Goal: Task Accomplishment & Management: Complete application form

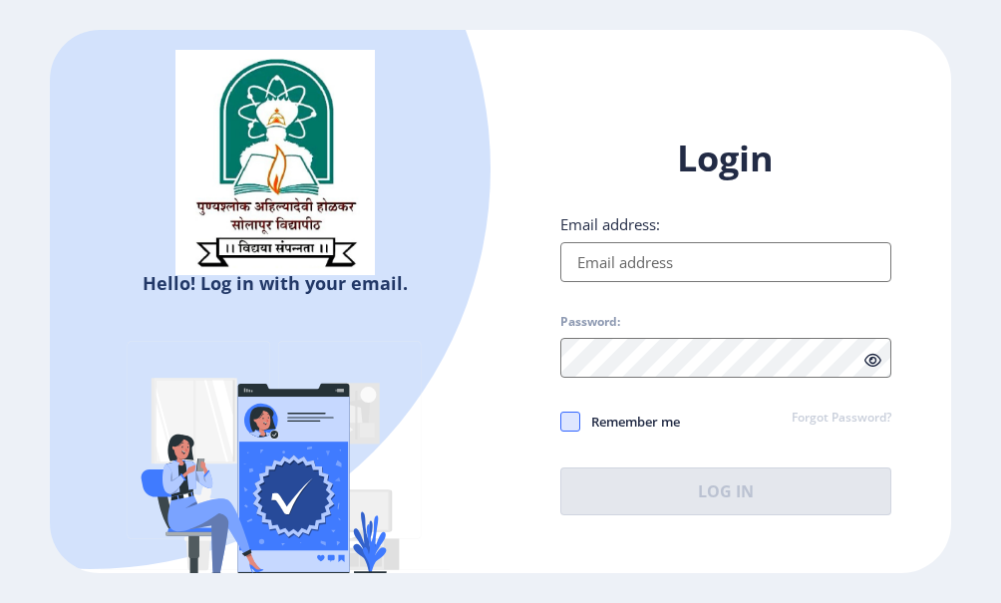
type input "[PERSON_NAME][EMAIL_ADDRESS][DOMAIN_NAME]"
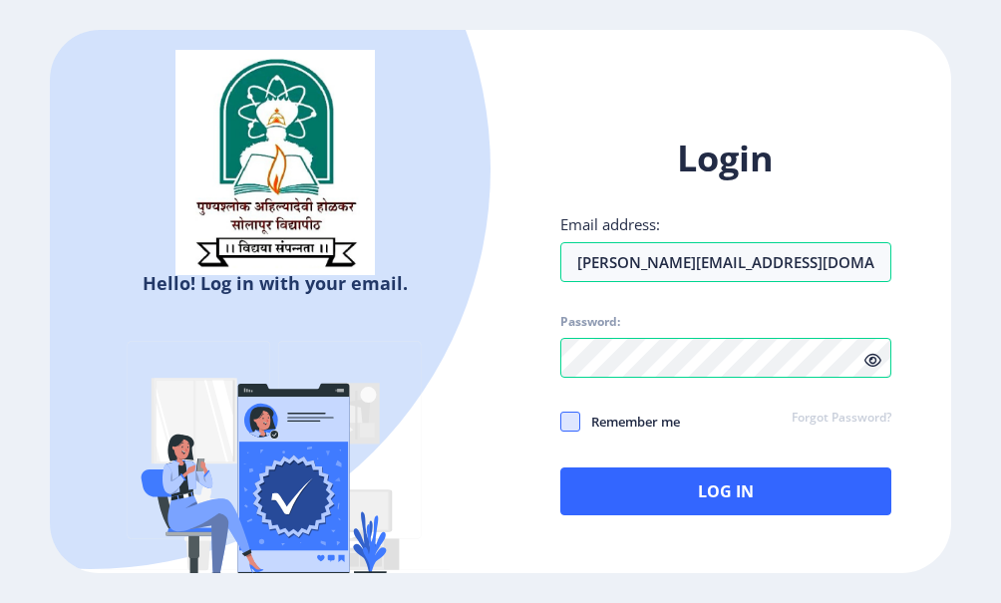
click at [571, 425] on span at bounding box center [570, 422] width 20 height 20
click at [561, 423] on input "Remember me" at bounding box center [560, 422] width 1 height 1
checkbox input "true"
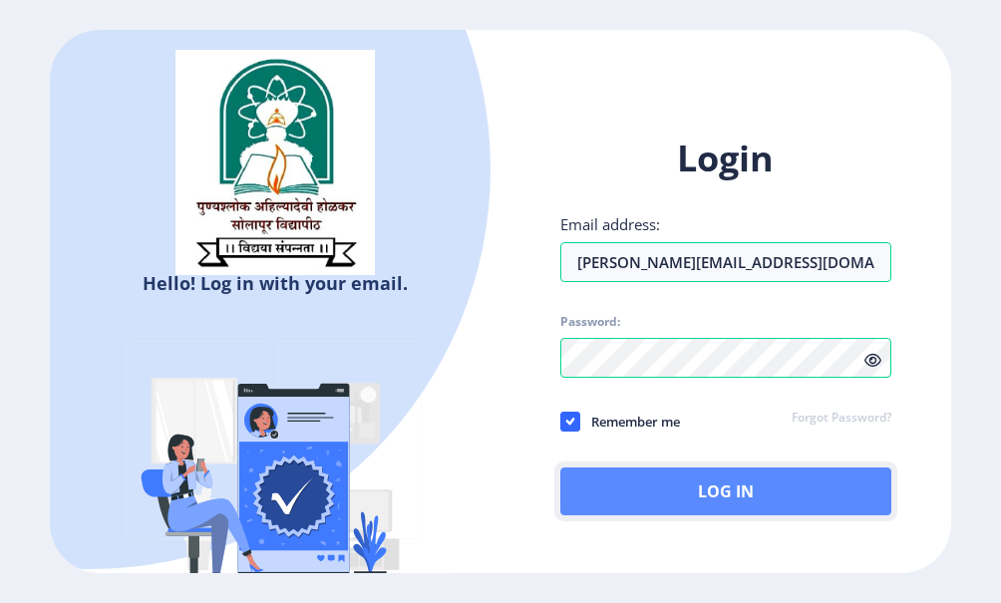
click at [701, 476] on button "Log In" at bounding box center [725, 492] width 331 height 48
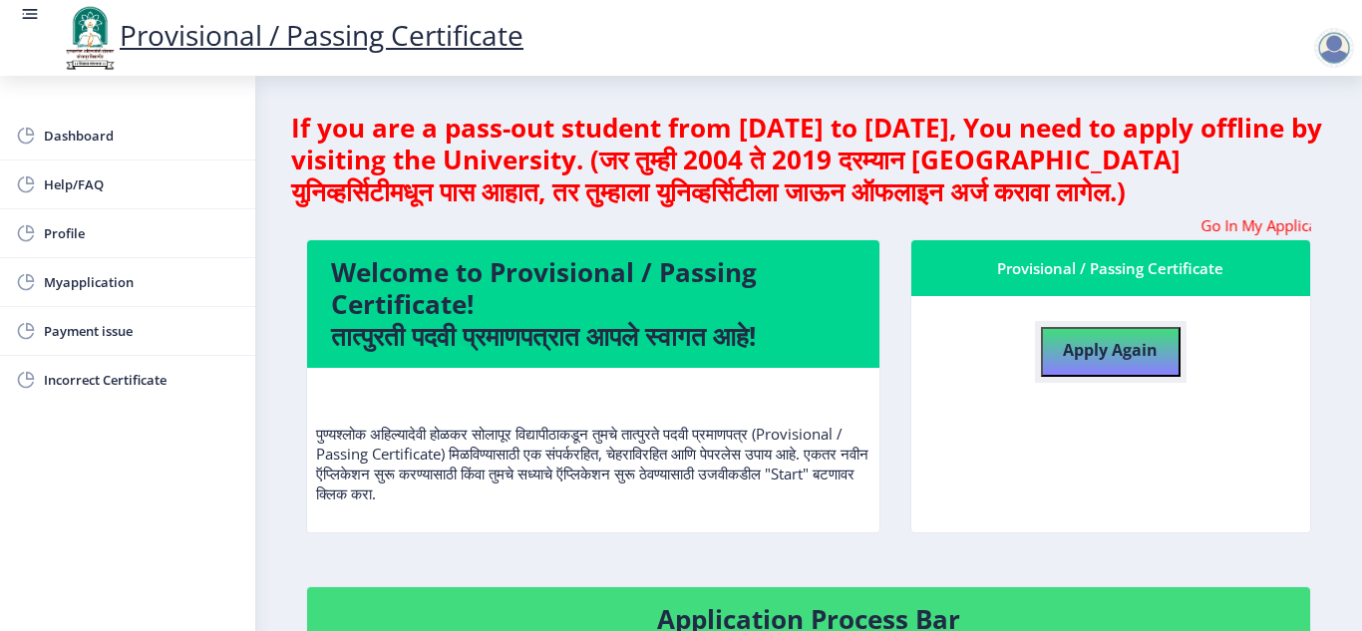
click at [1000, 343] on b "Apply Again" at bounding box center [1110, 350] width 95 height 22
select select
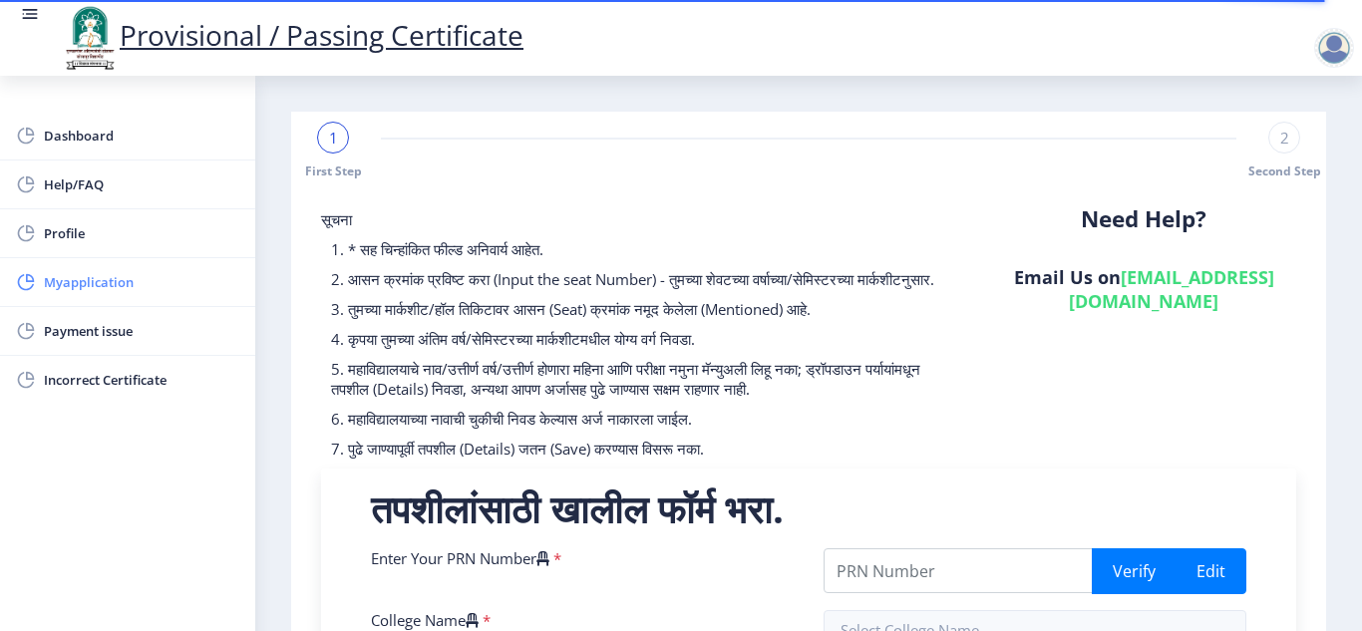
click at [189, 289] on span "Myapplication" at bounding box center [141, 282] width 195 height 24
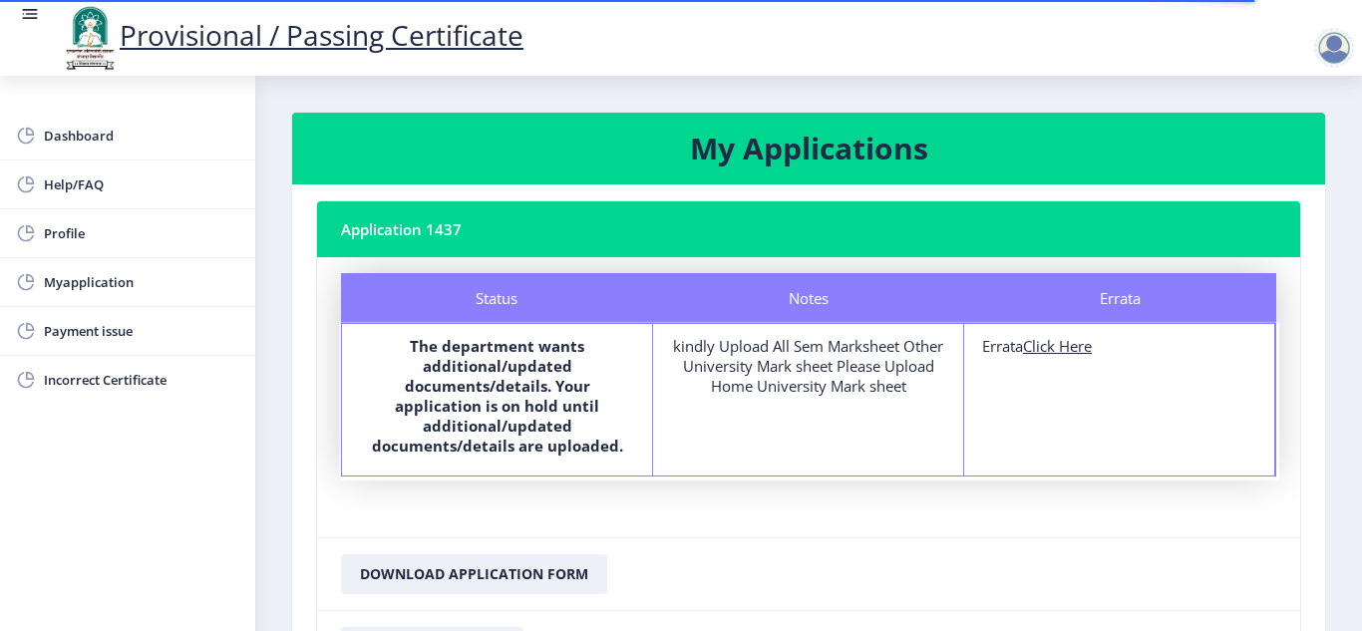
click at [1000, 345] on u "Click Here" at bounding box center [1057, 346] width 69 height 20
select select
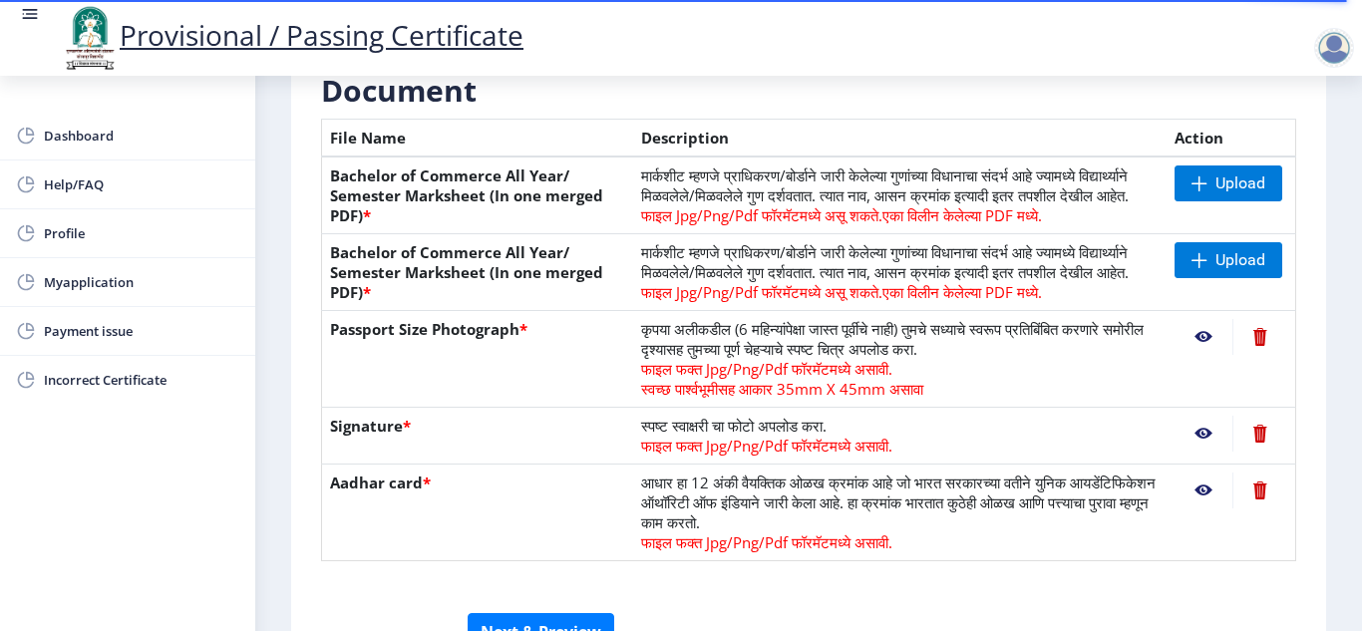
scroll to position [439, 0]
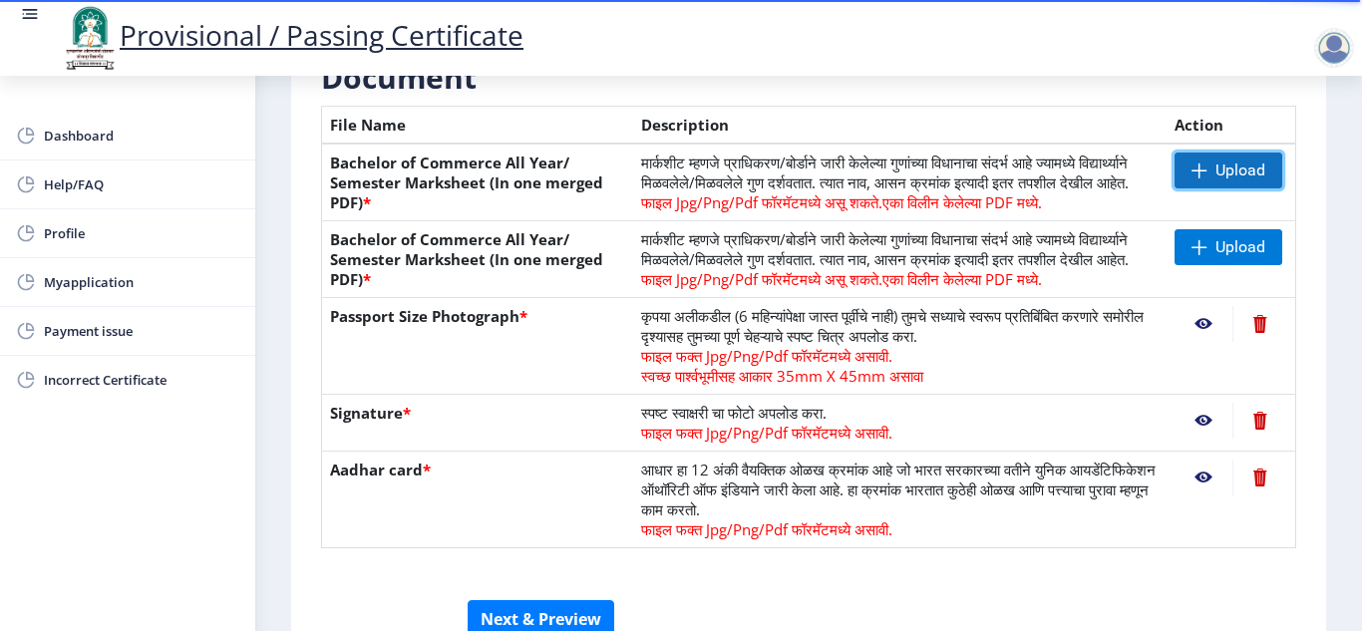
click at [1000, 168] on span "Upload" at bounding box center [1241, 171] width 50 height 20
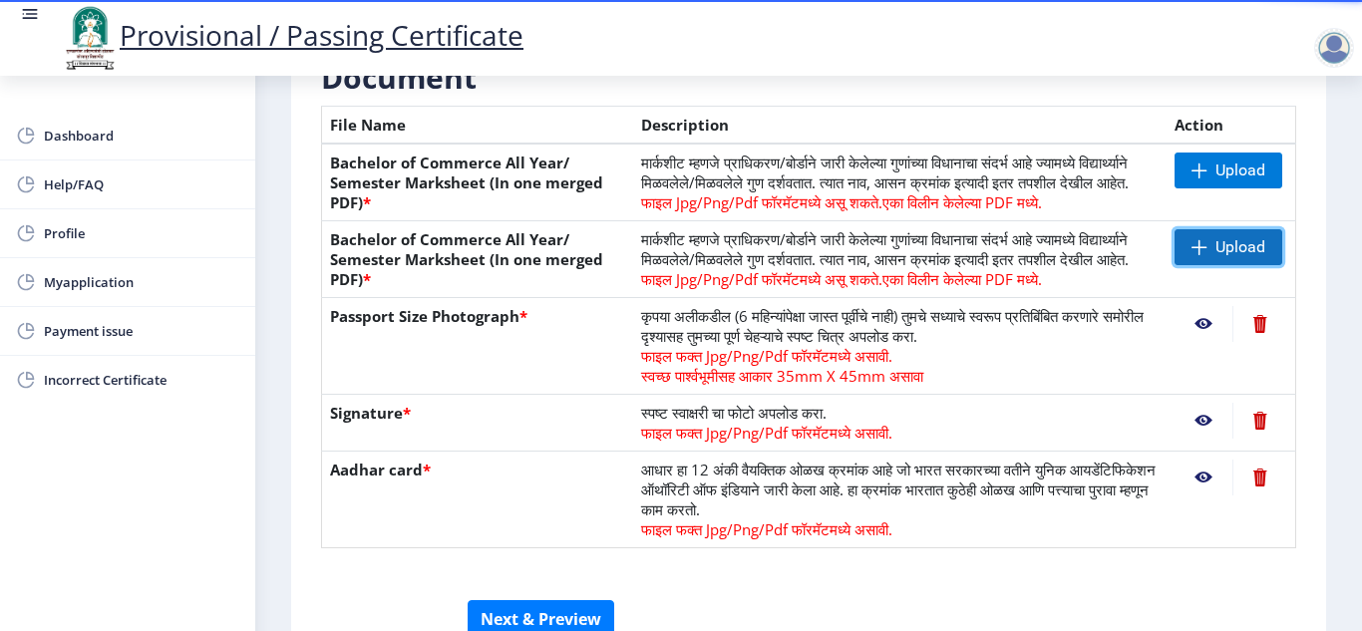
click at [1000, 255] on span at bounding box center [1200, 247] width 16 height 16
click at [534, 352] on th "Passport Size Photograph *" at bounding box center [478, 346] width 312 height 97
drag, startPoint x: 1189, startPoint y: 269, endPoint x: 1349, endPoint y: 293, distance: 162.3
click at [1000, 293] on nb-layout-column "First Step 2 Second Step सूचना 1. कागदपत्रे फक्त jpg/jpeg/png किंवा pdf फॉरमॅटम…" at bounding box center [808, 187] width 1107 height 1101
click at [1000, 255] on span at bounding box center [1200, 247] width 16 height 16
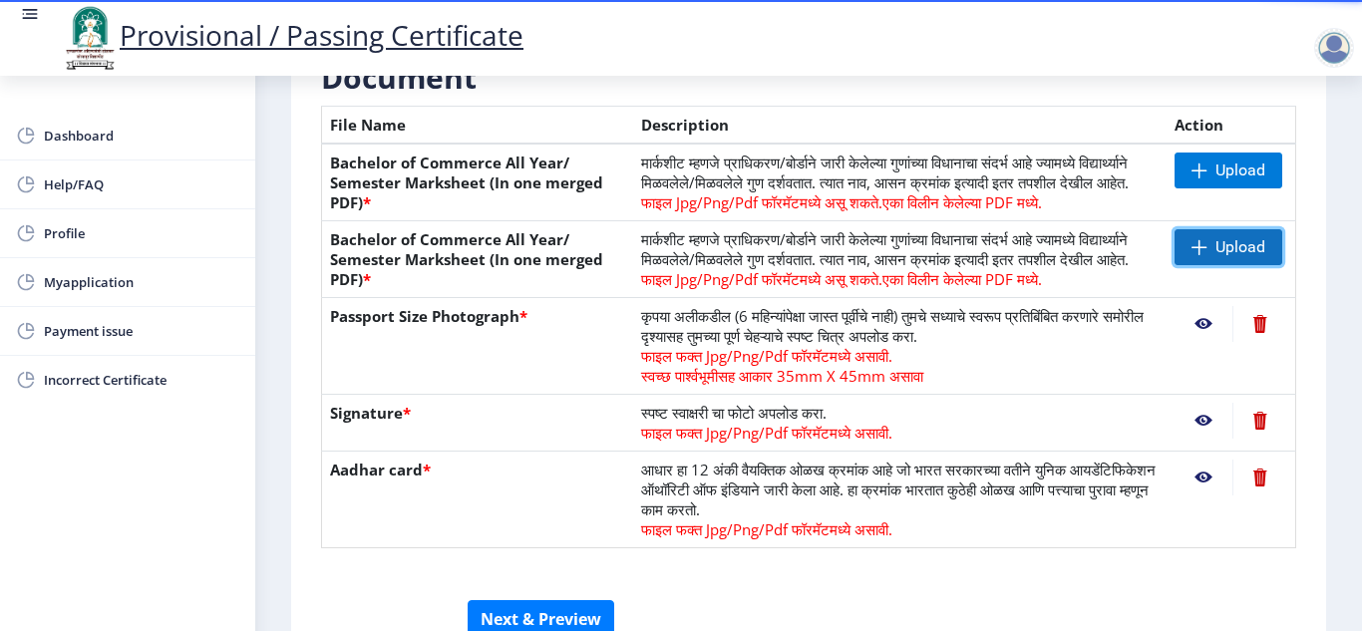
click at [1000, 255] on span at bounding box center [1200, 247] width 16 height 16
click at [1000, 508] on nb-layout-column "First Step 2 Second Step सूचना 1. कागदपत्रे फक्त jpg/jpeg/png किंवा pdf फॉरमॅटम…" at bounding box center [808, 187] width 1107 height 1101
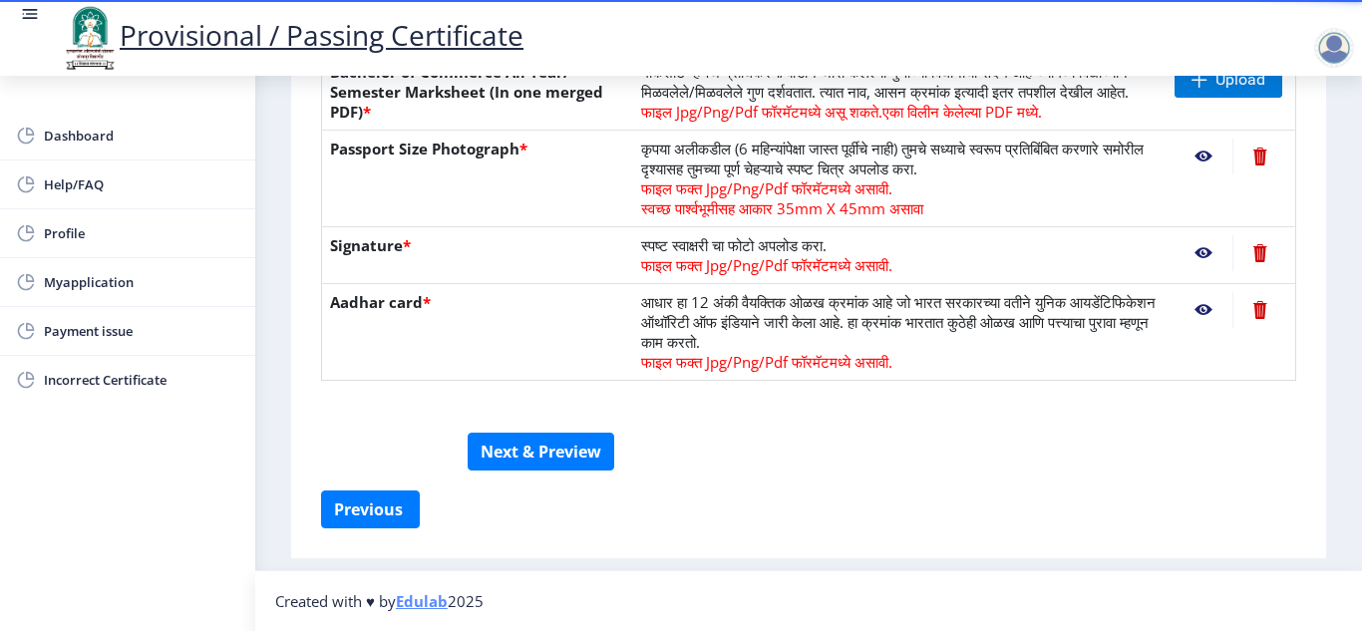
scroll to position [646, 0]
click at [599, 466] on button "Next & Preview" at bounding box center [541, 452] width 147 height 38
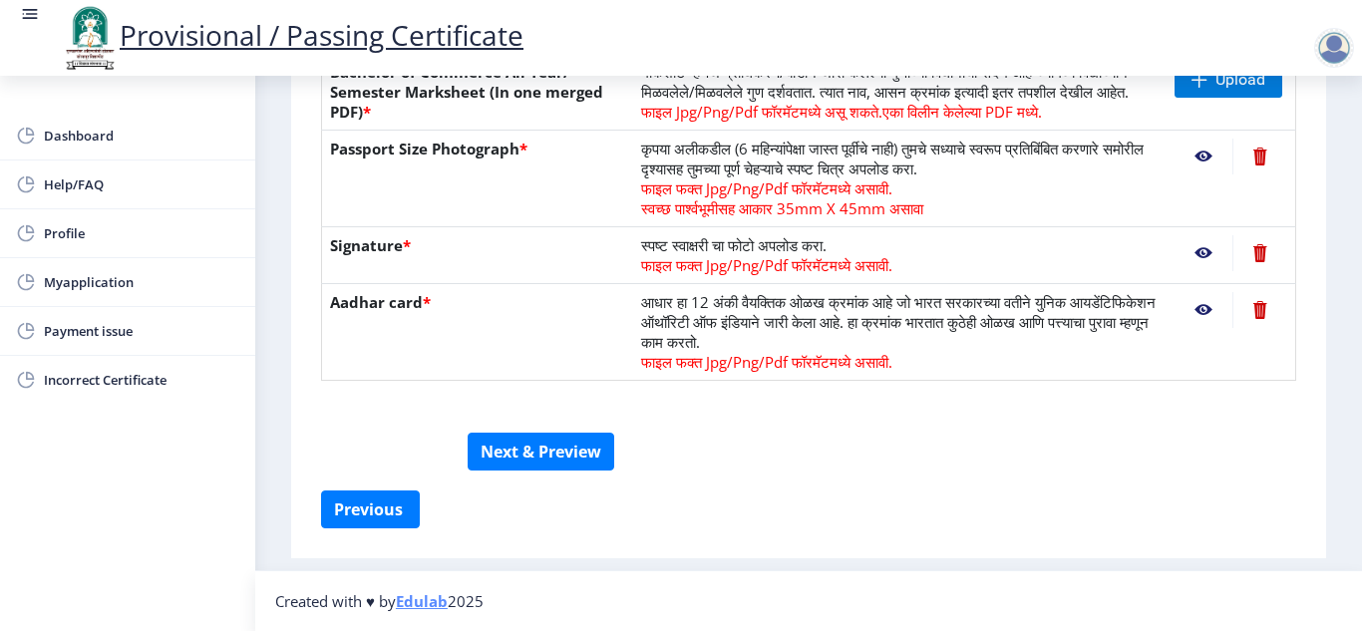
click at [829, 113] on span "फाइल Jpg/Png/Pdf फॉरमॅटमध्ये असू शकते." at bounding box center [761, 112] width 241 height 20
click at [84, 377] on span "Incorrect Certificate" at bounding box center [141, 380] width 195 height 24
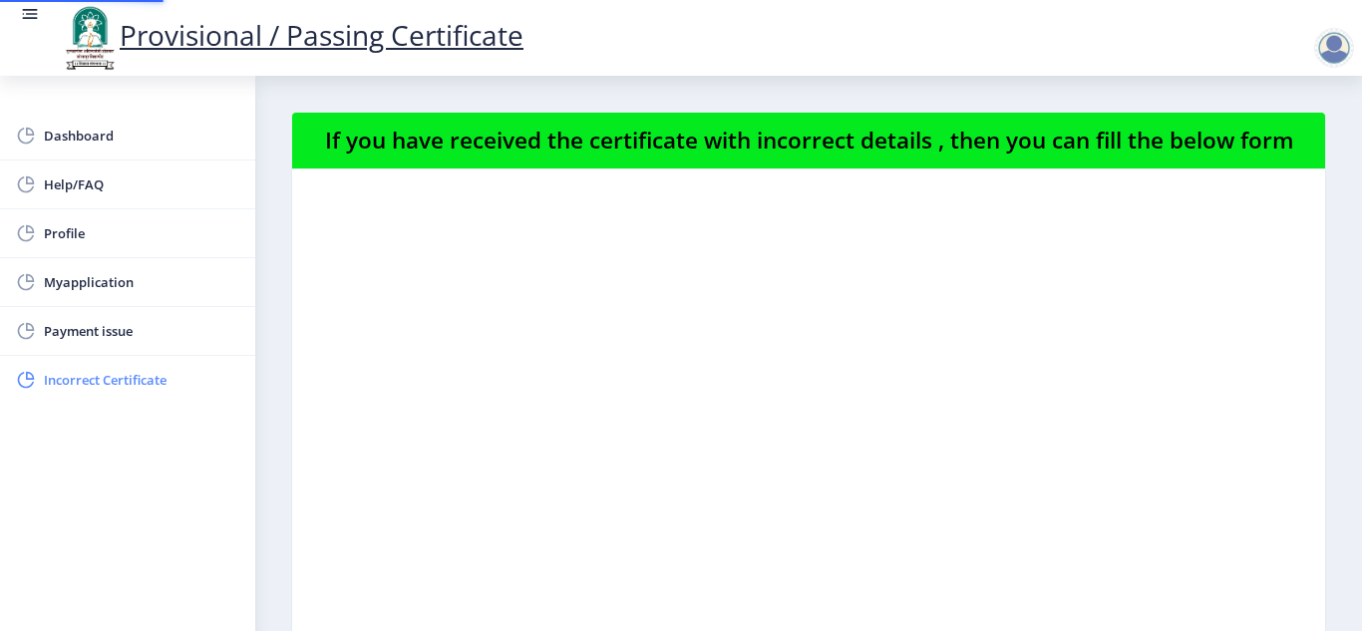
select select
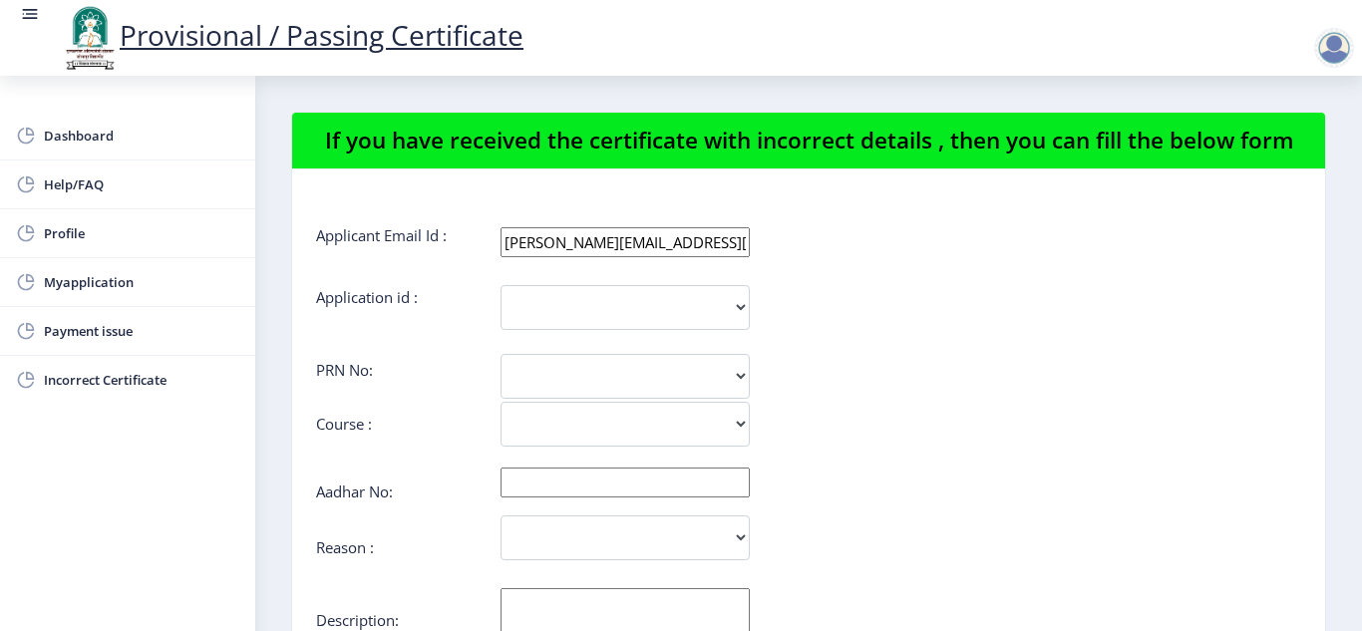
click at [1000, 446] on nb-layout-column "If you have received the certificate with incorrect details , then you can fill…" at bounding box center [808, 406] width 1107 height 661
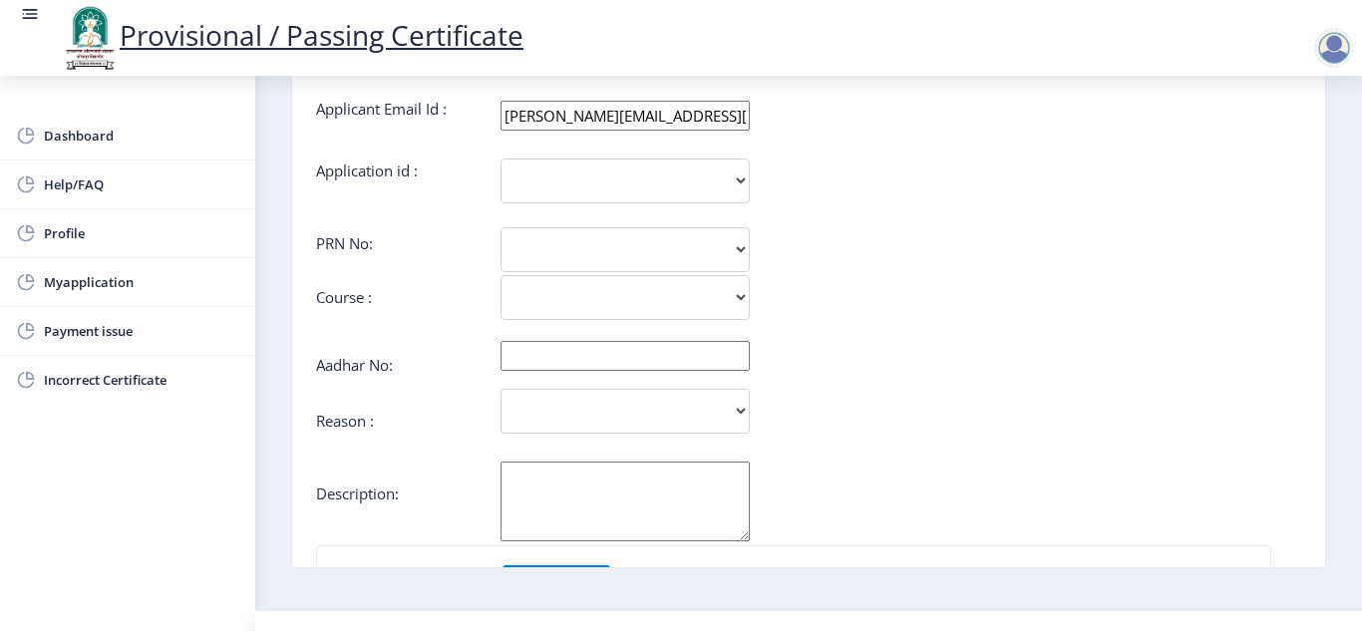
scroll to position [87, 0]
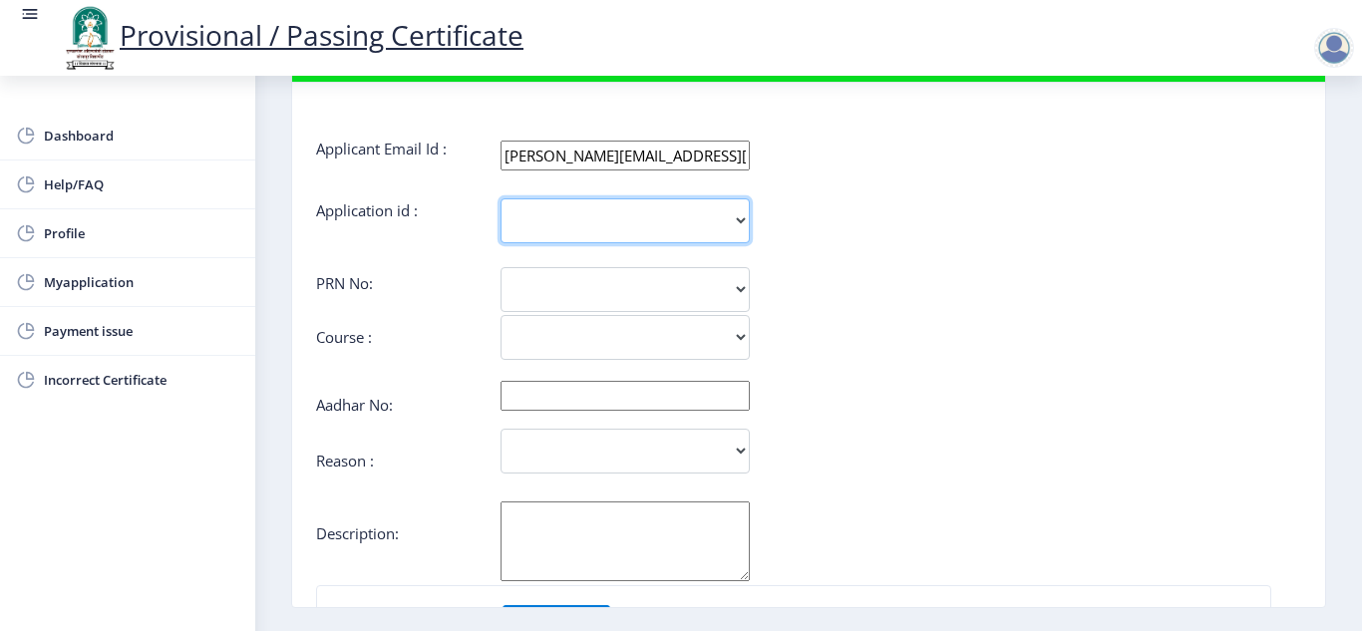
click at [740, 220] on select "1437" at bounding box center [625, 220] width 249 height 45
click at [792, 297] on div "PRN No:" at bounding box center [808, 285] width 985 height 24
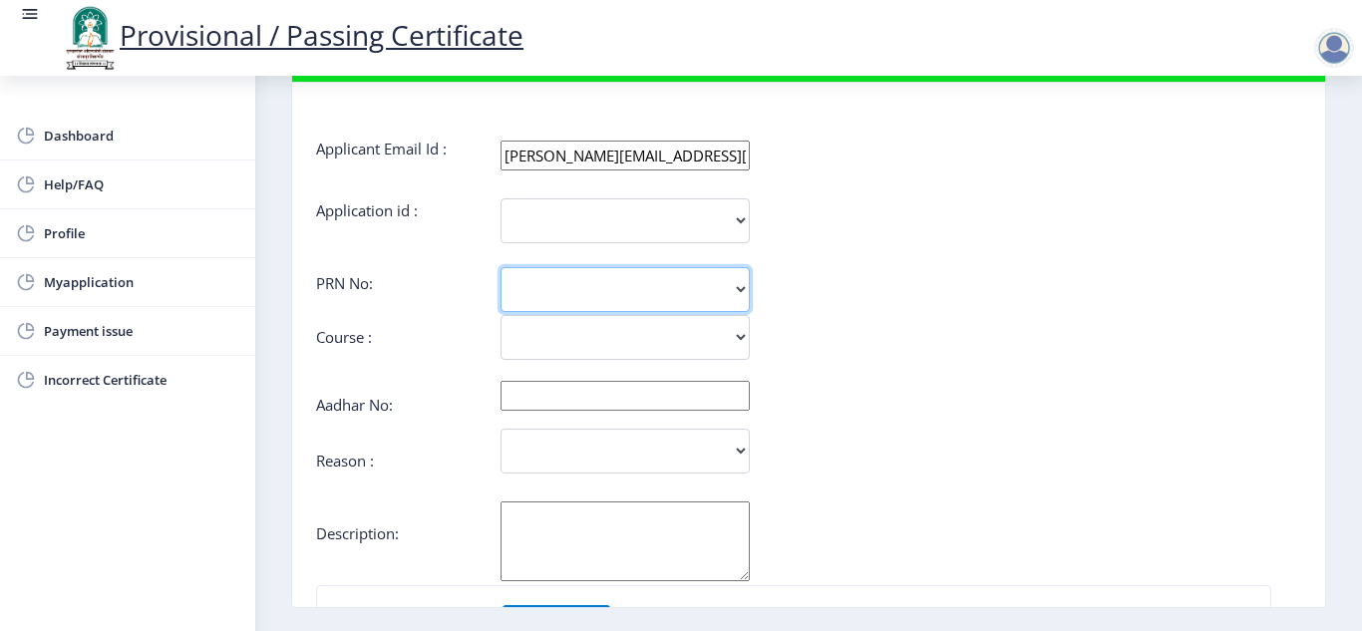
click at [741, 282] on select at bounding box center [625, 289] width 249 height 45
select select
click at [501, 267] on select at bounding box center [625, 289] width 249 height 45
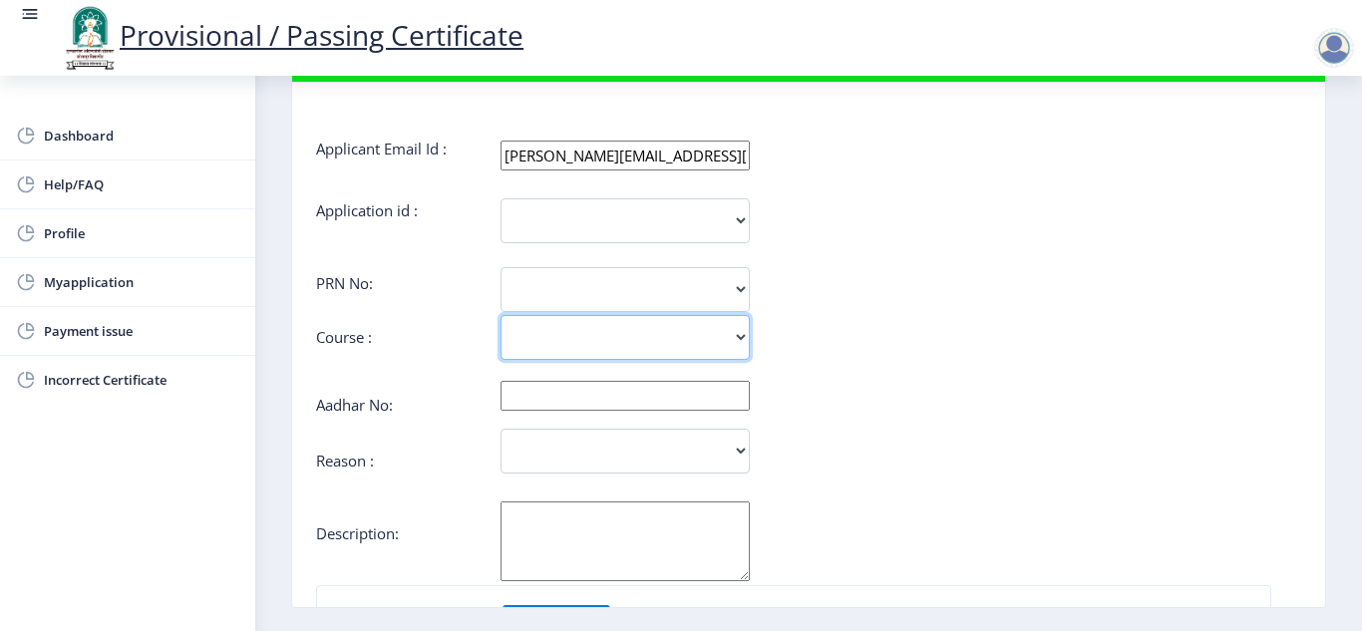
click at [743, 334] on select "Bachelor of Commerce" at bounding box center [625, 337] width 249 height 45
select select "Bachelor of Commerce"
click at [501, 315] on select "Bachelor of Commerce" at bounding box center [625, 337] width 249 height 45
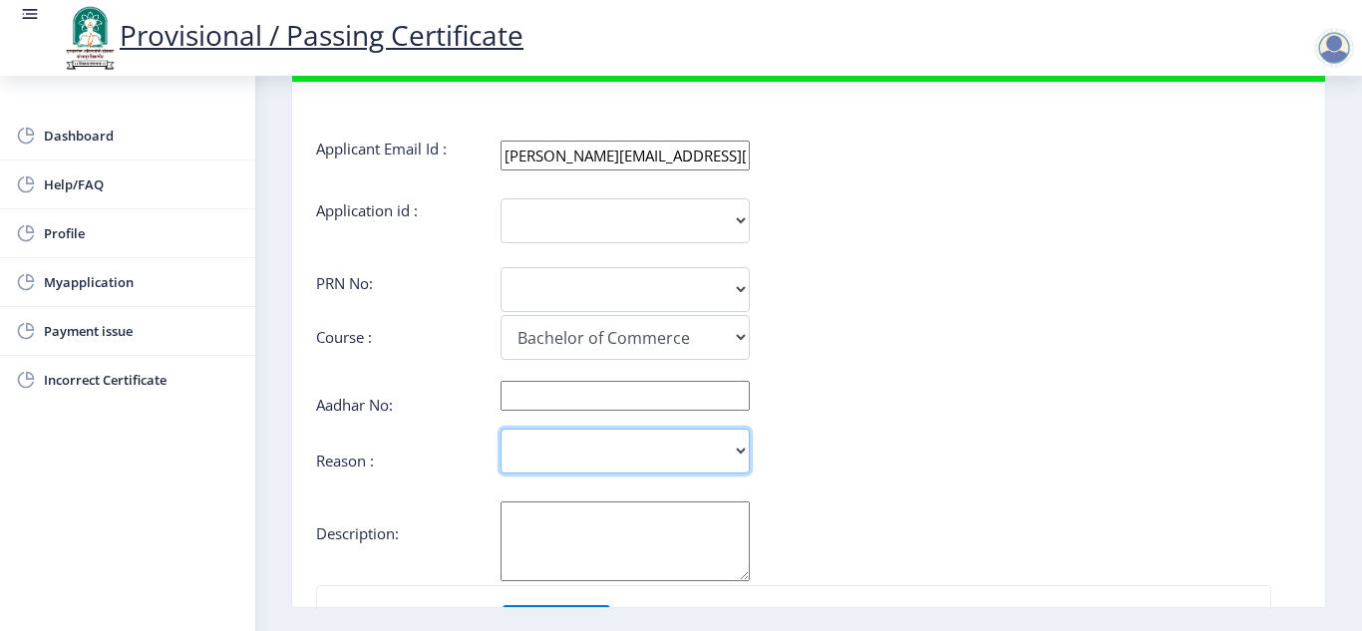
click at [733, 455] on select "Incorrect Course Name Incorrect Name/ Fathers Name Others" at bounding box center [625, 451] width 249 height 45
select select "Others"
click at [501, 429] on select "Incorrect Course Name Incorrect Name/ Fathers Name Others" at bounding box center [625, 451] width 249 height 45
click at [546, 568] on textarea "Aadhar No:" at bounding box center [625, 542] width 249 height 80
click at [840, 379] on form "Applicant Email Id : [PERSON_NAME][EMAIL_ADDRESS][DOMAIN_NAME] Application id :…" at bounding box center [808, 510] width 985 height 742
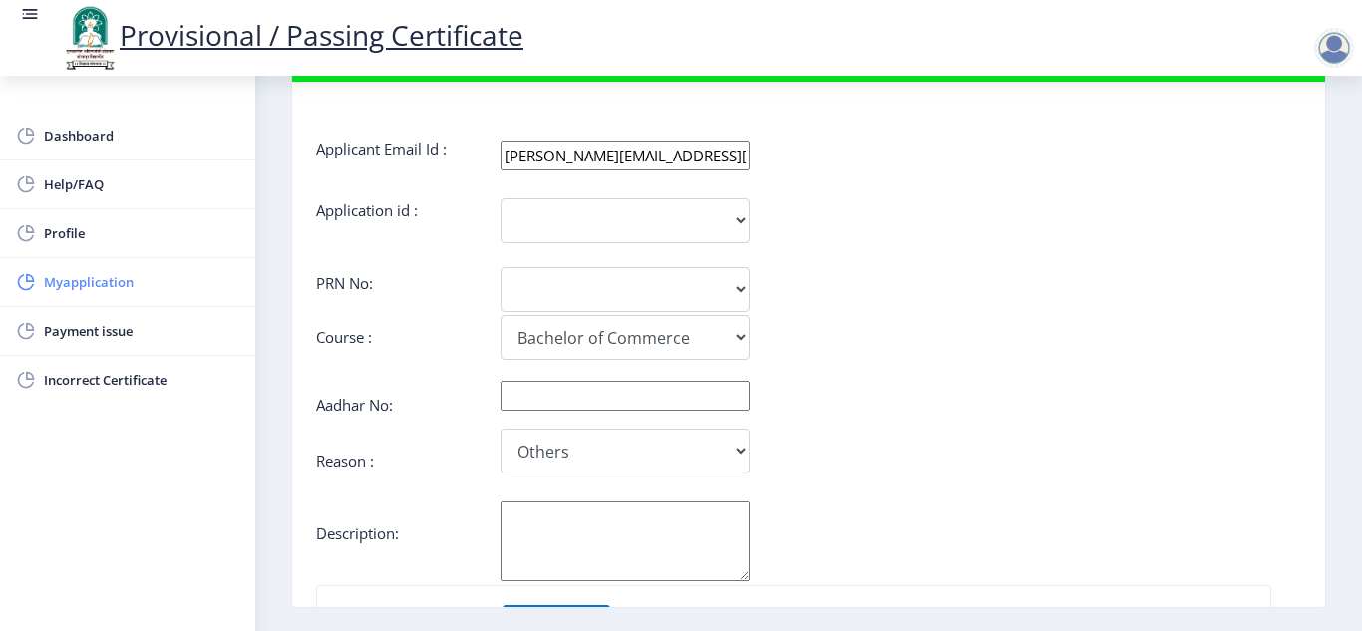
click at [110, 291] on span "Myapplication" at bounding box center [141, 282] width 195 height 24
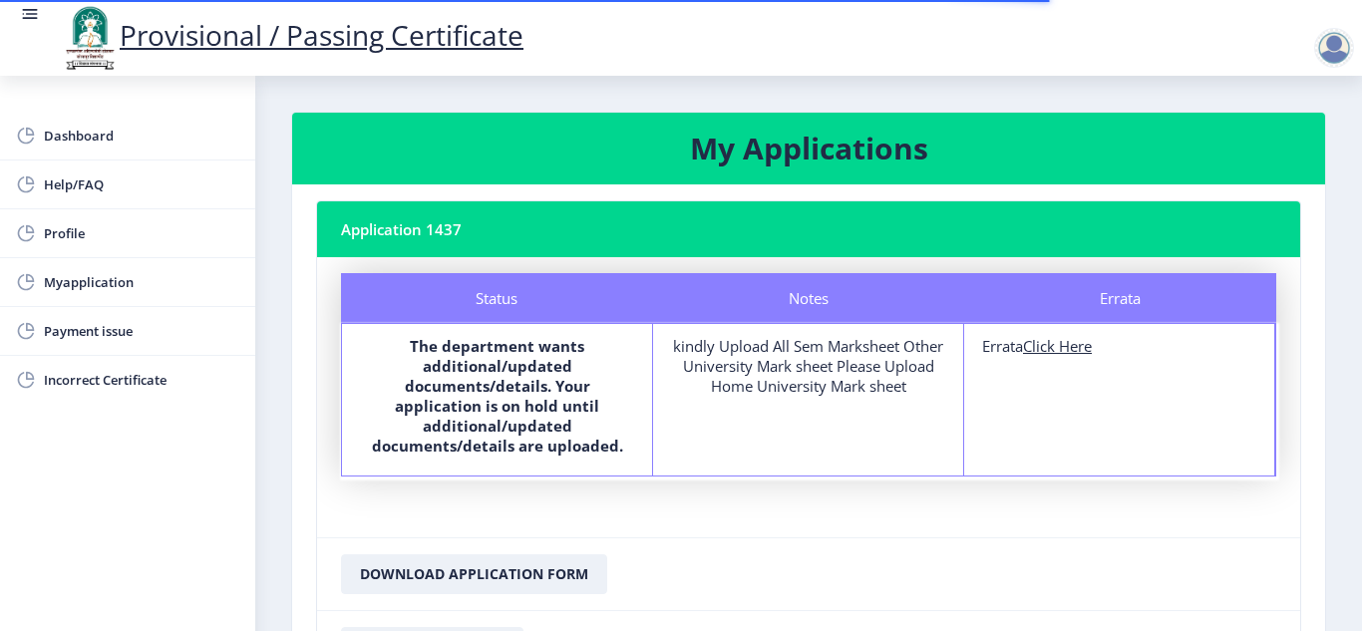
click at [833, 435] on div "Notes kindly Upload All Sem Marksheet Other University Mark sheet Please Upload…" at bounding box center [808, 400] width 311 height 152
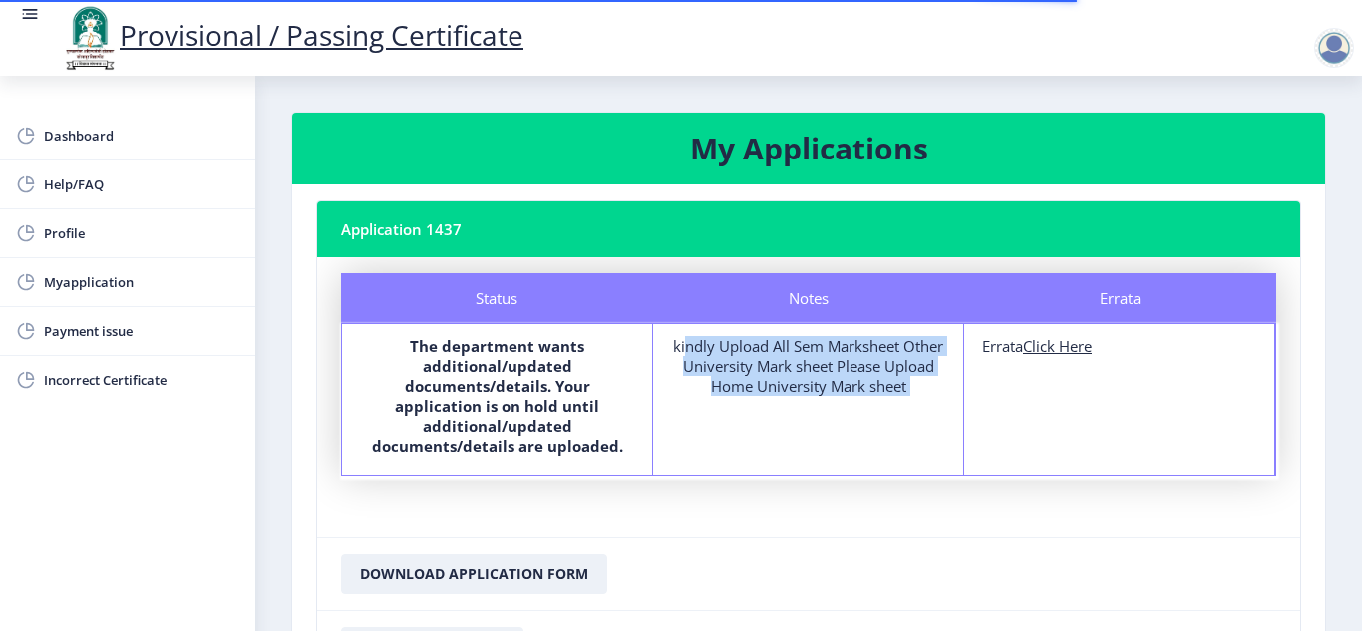
click at [833, 435] on div "Notes kindly Upload All Sem Marksheet Other University Mark sheet Please Upload…" at bounding box center [808, 400] width 311 height 152
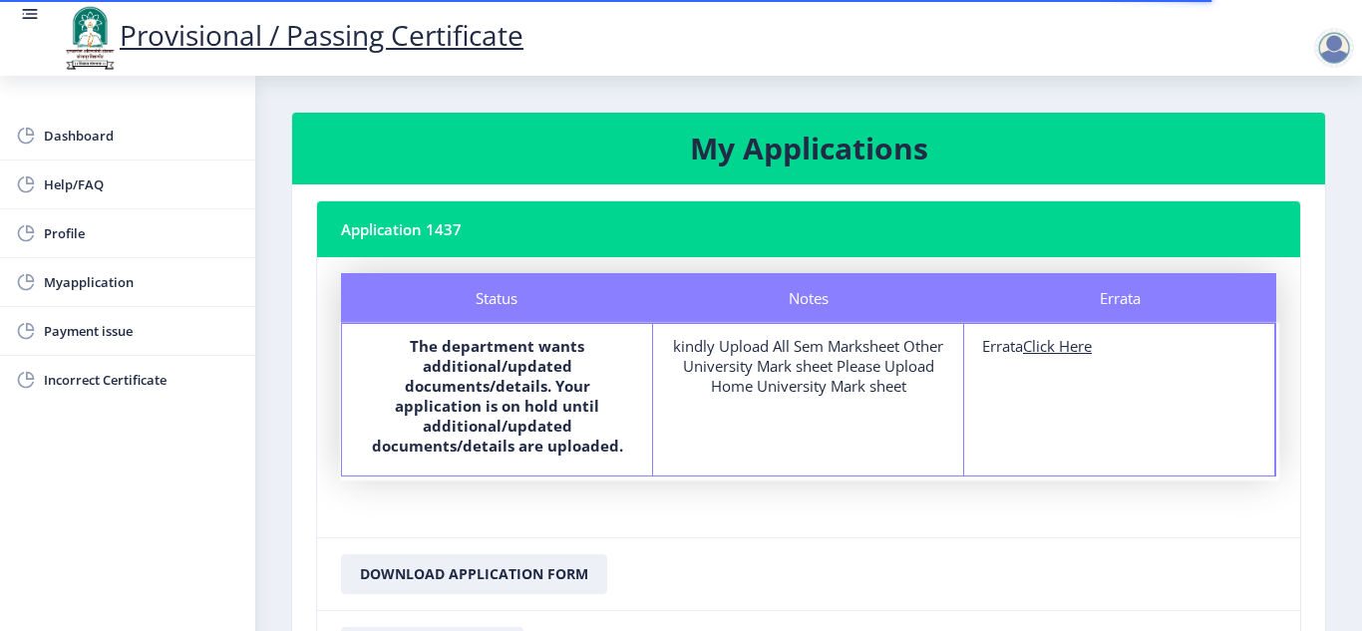
click at [833, 435] on div "Notes kindly Upload All Sem Marksheet Other University Mark sheet Please Upload…" at bounding box center [808, 400] width 311 height 152
click at [927, 368] on div "kindly Upload All Sem Marksheet Other University Mark sheet Please Upload Home …" at bounding box center [808, 366] width 274 height 60
click at [986, 392] on div "Errata Errata Click Here" at bounding box center [1119, 400] width 311 height 152
click at [1000, 368] on div "Errata Errata Click Here" at bounding box center [1119, 400] width 311 height 152
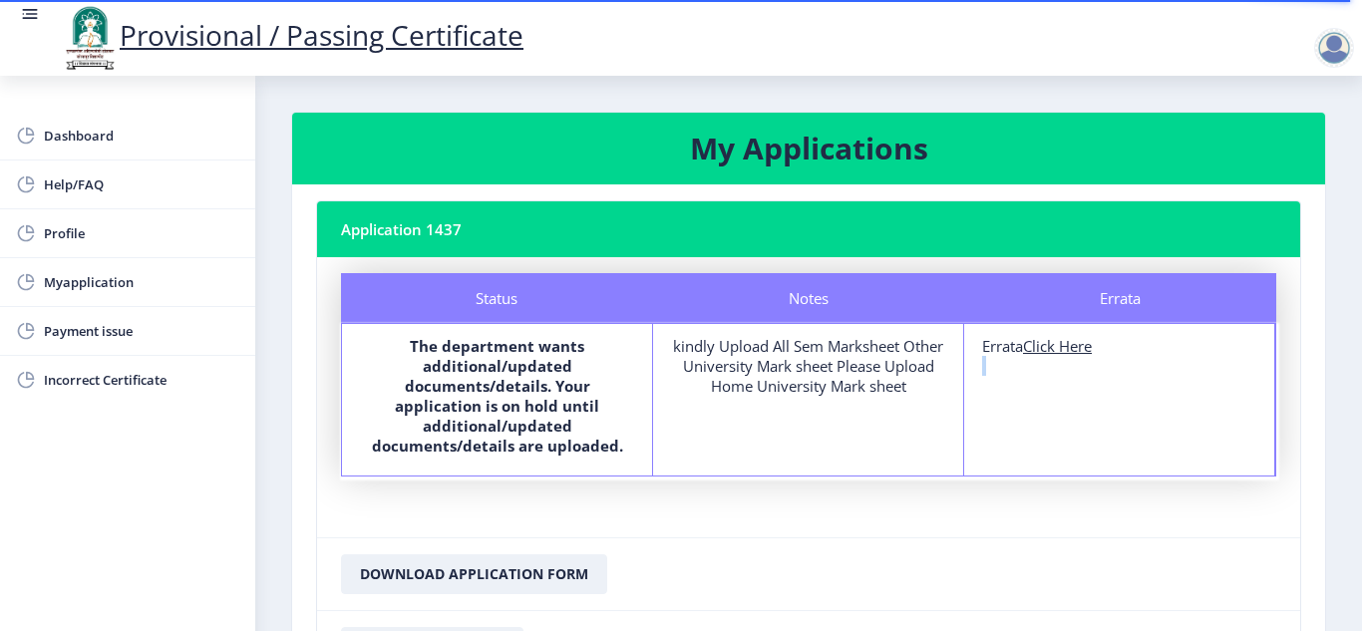
click at [1000, 385] on div "Errata Errata Click Here" at bounding box center [1119, 400] width 311 height 152
